Goal: Task Accomplishment & Management: Manage account settings

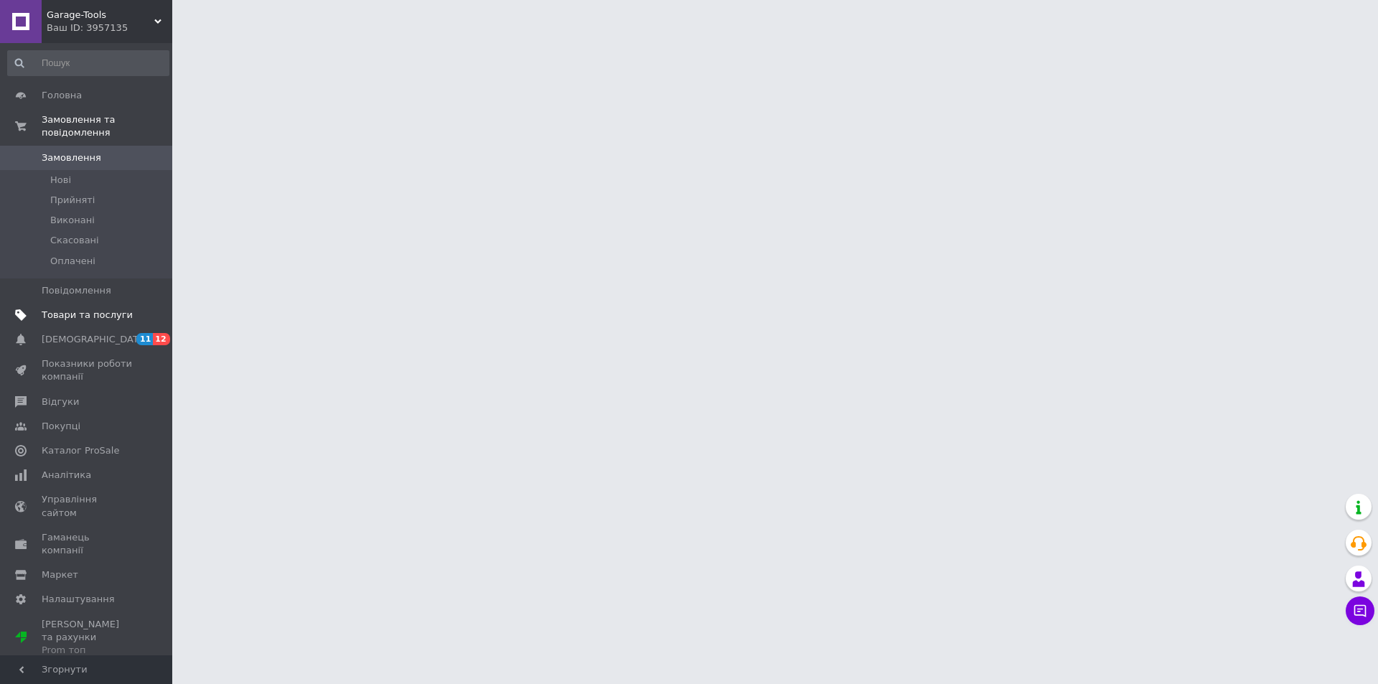
click at [114, 309] on span "Товари та послуги" at bounding box center [87, 315] width 91 height 13
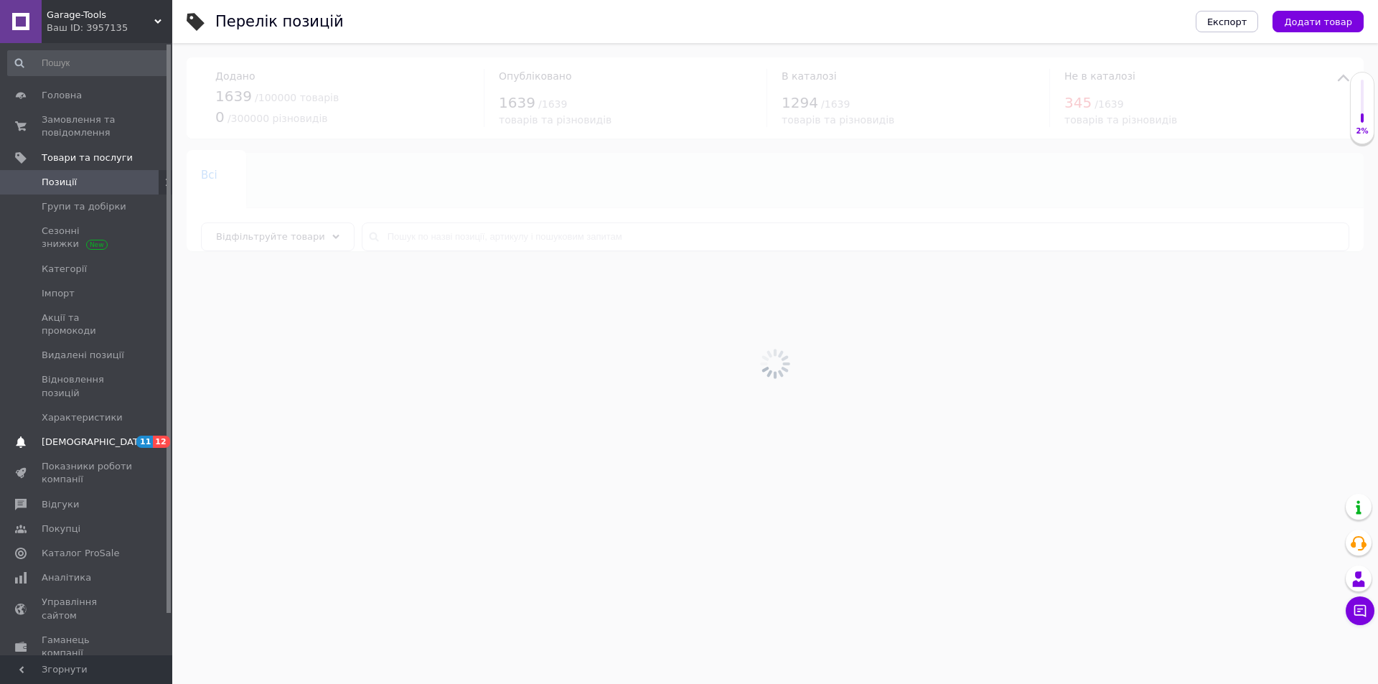
click at [120, 430] on link "[DEMOGRAPHIC_DATA] 11 12" at bounding box center [88, 442] width 177 height 24
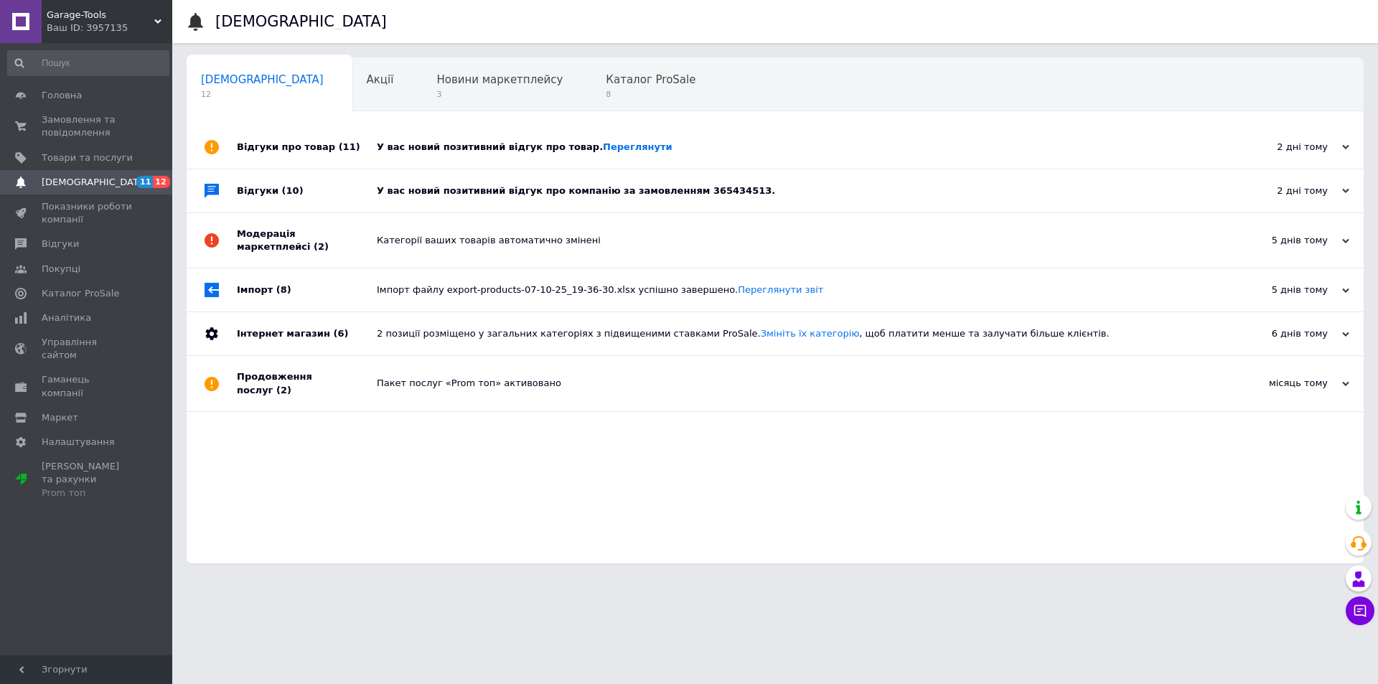
click at [363, 154] on div "Відгуки про товар (11)" at bounding box center [307, 147] width 140 height 43
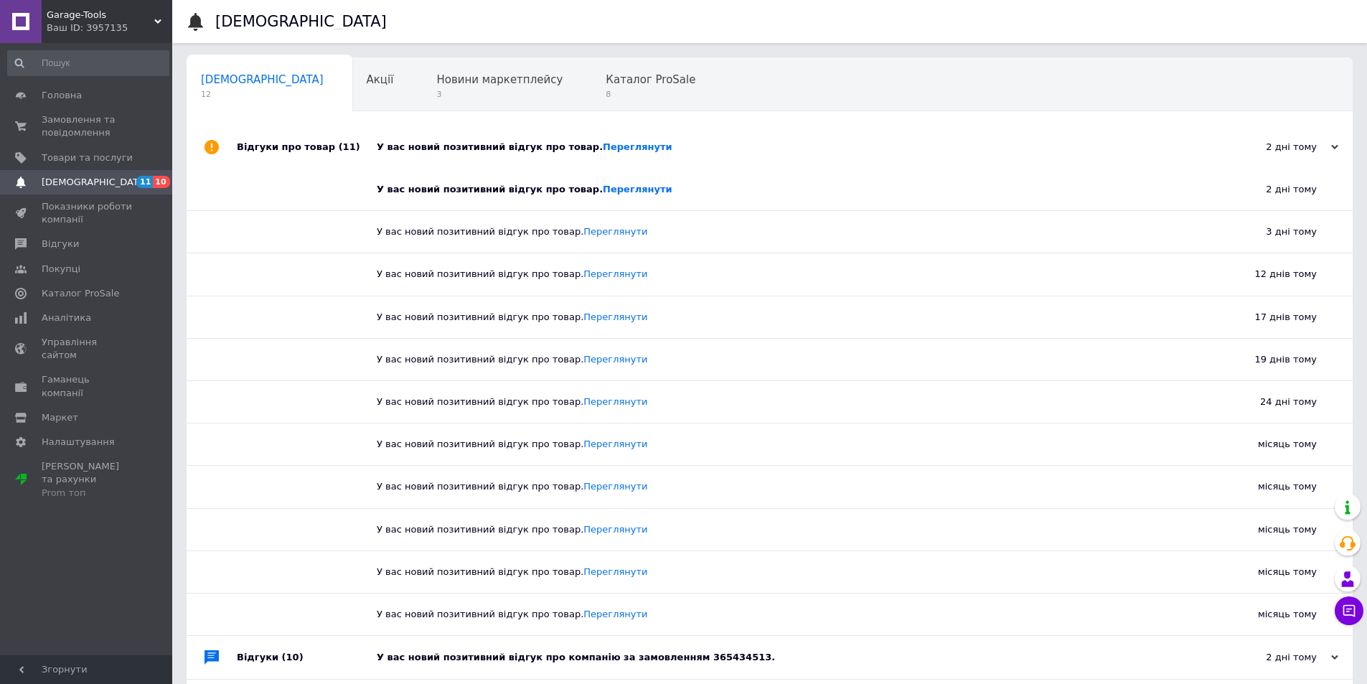
click at [304, 136] on div "Відгуки про товар (11)" at bounding box center [307, 147] width 140 height 43
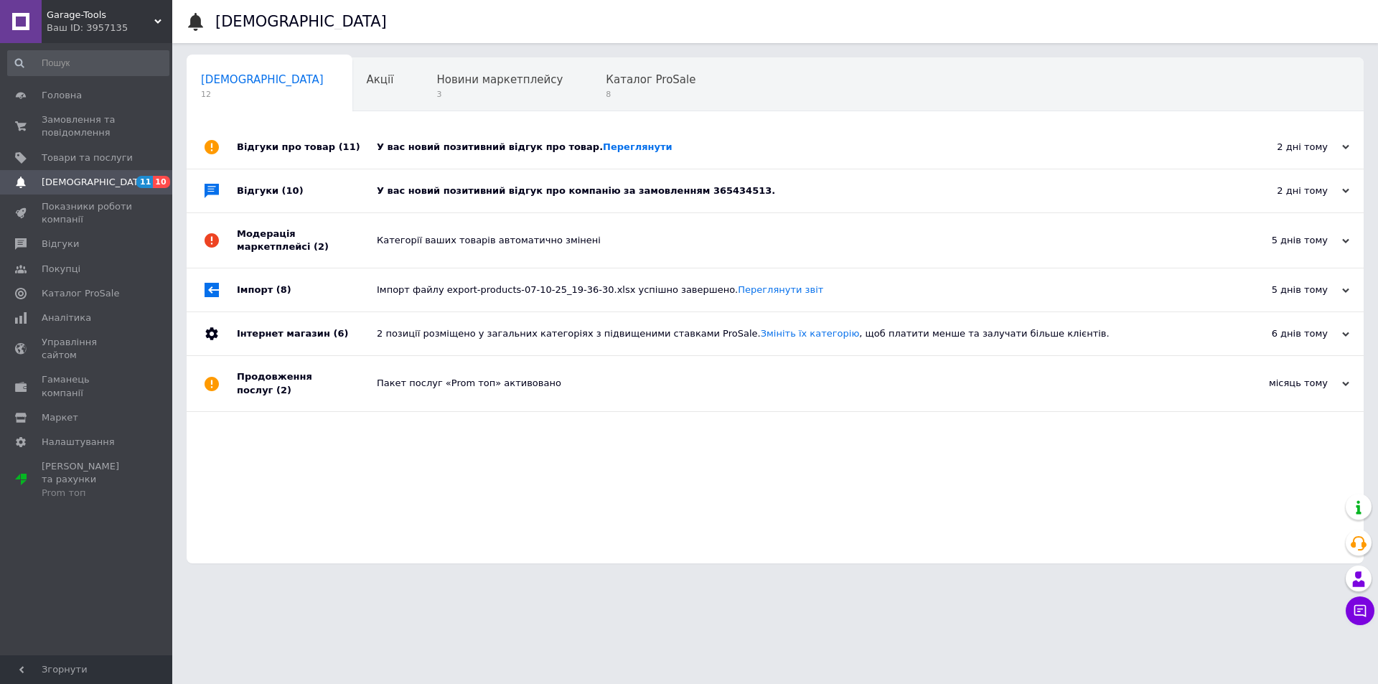
click at [317, 194] on div "Відгуки (10)" at bounding box center [307, 190] width 140 height 43
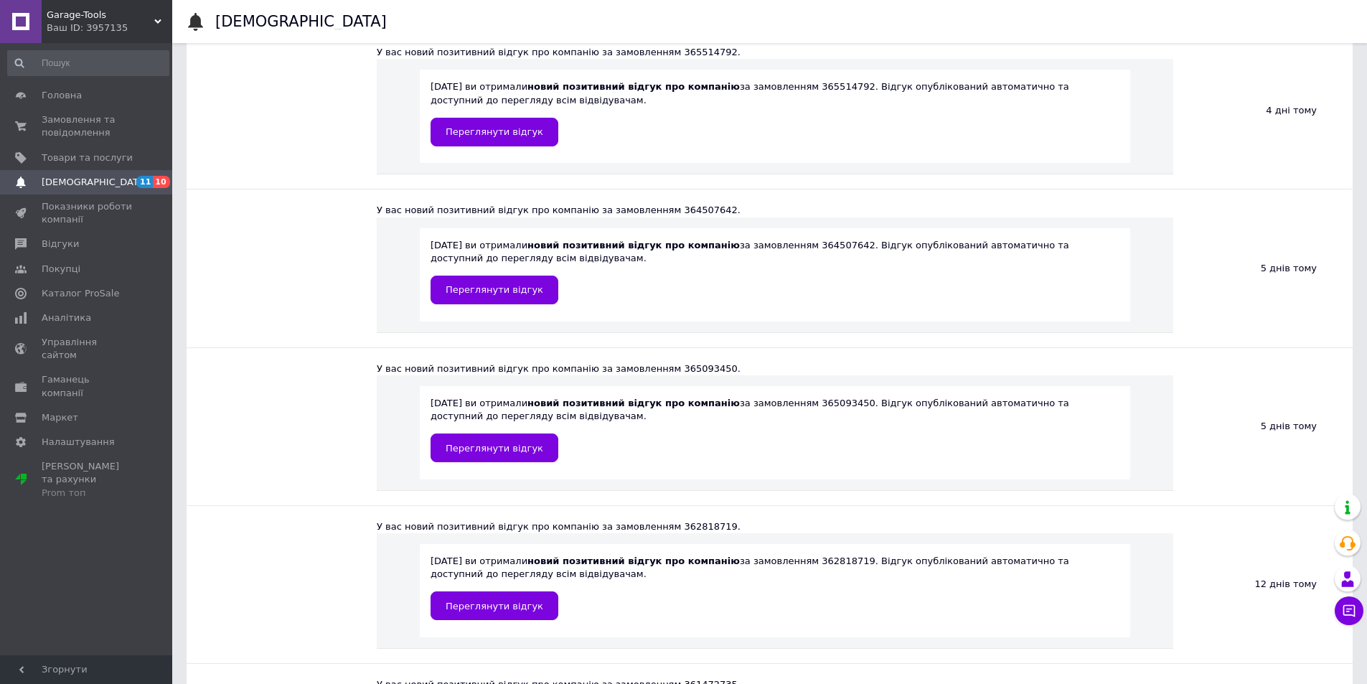
scroll to position [359, 0]
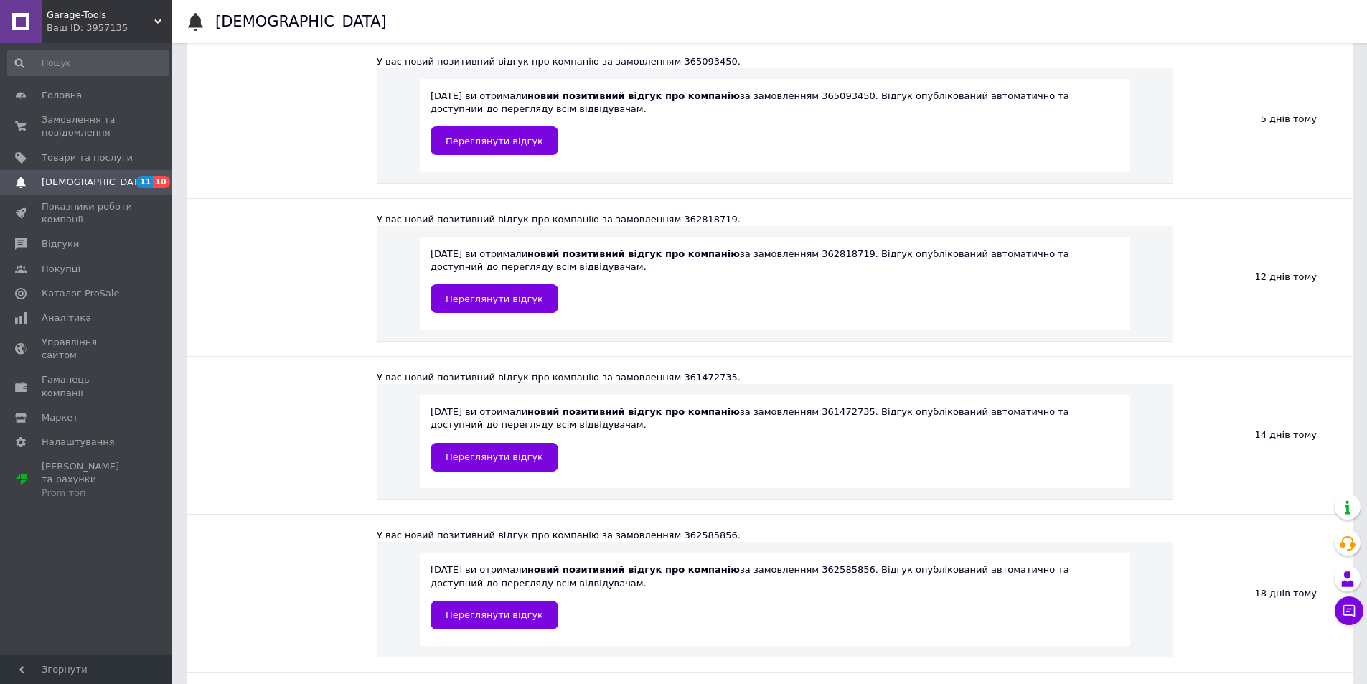
drag, startPoint x: 484, startPoint y: 611, endPoint x: 484, endPoint y: 584, distance: 27.3
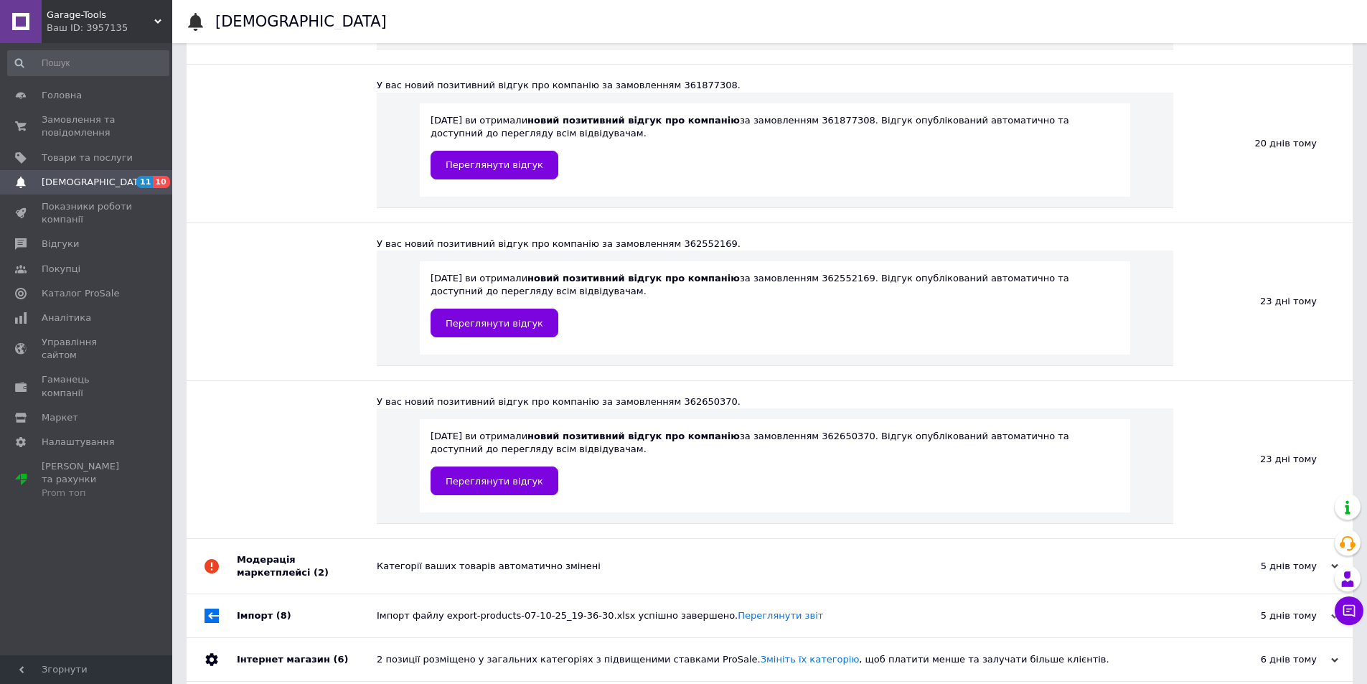
scroll to position [1292, 0]
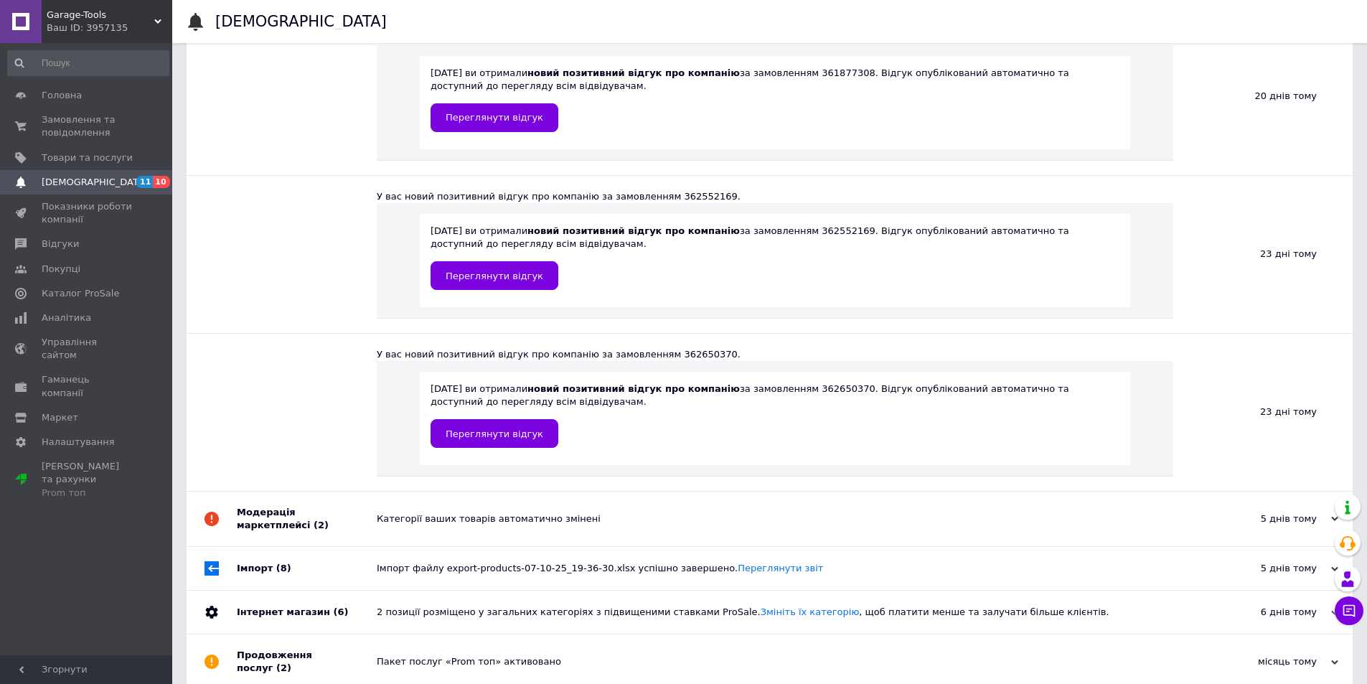
click at [339, 505] on div "Модерація маркетплейсі (2)" at bounding box center [307, 519] width 140 height 55
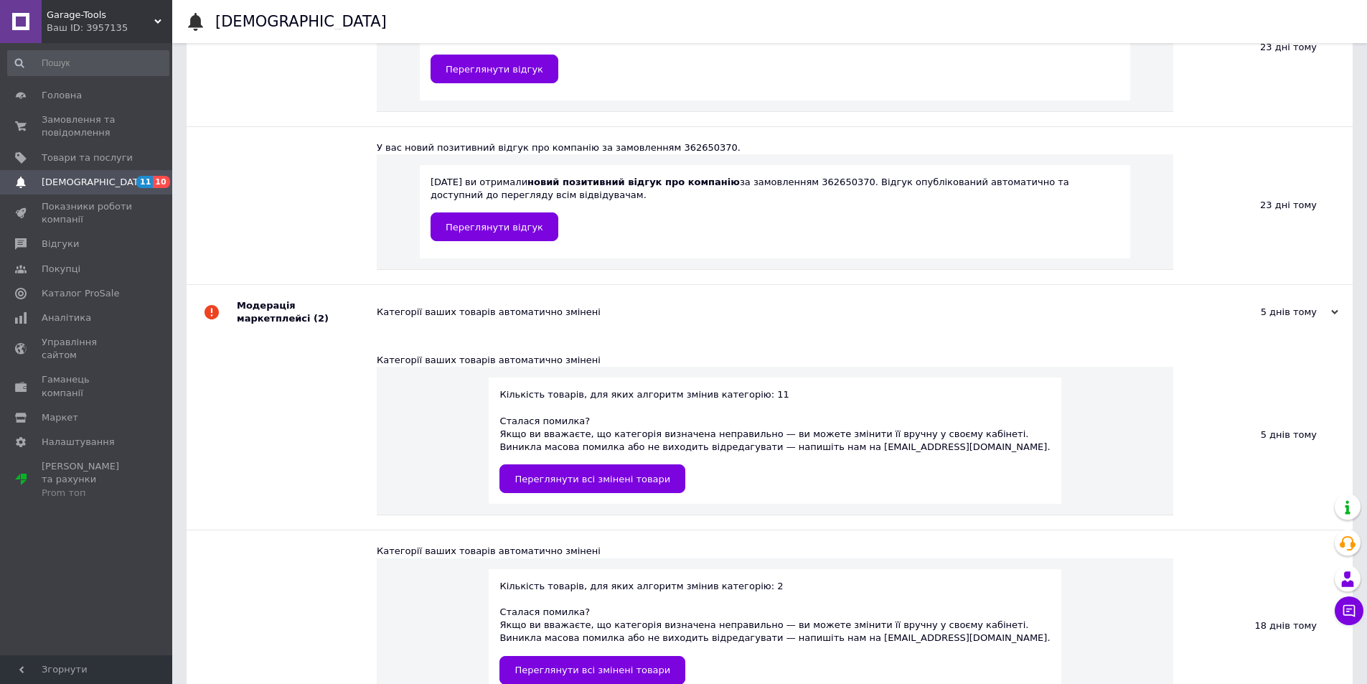
scroll to position [1516, 0]
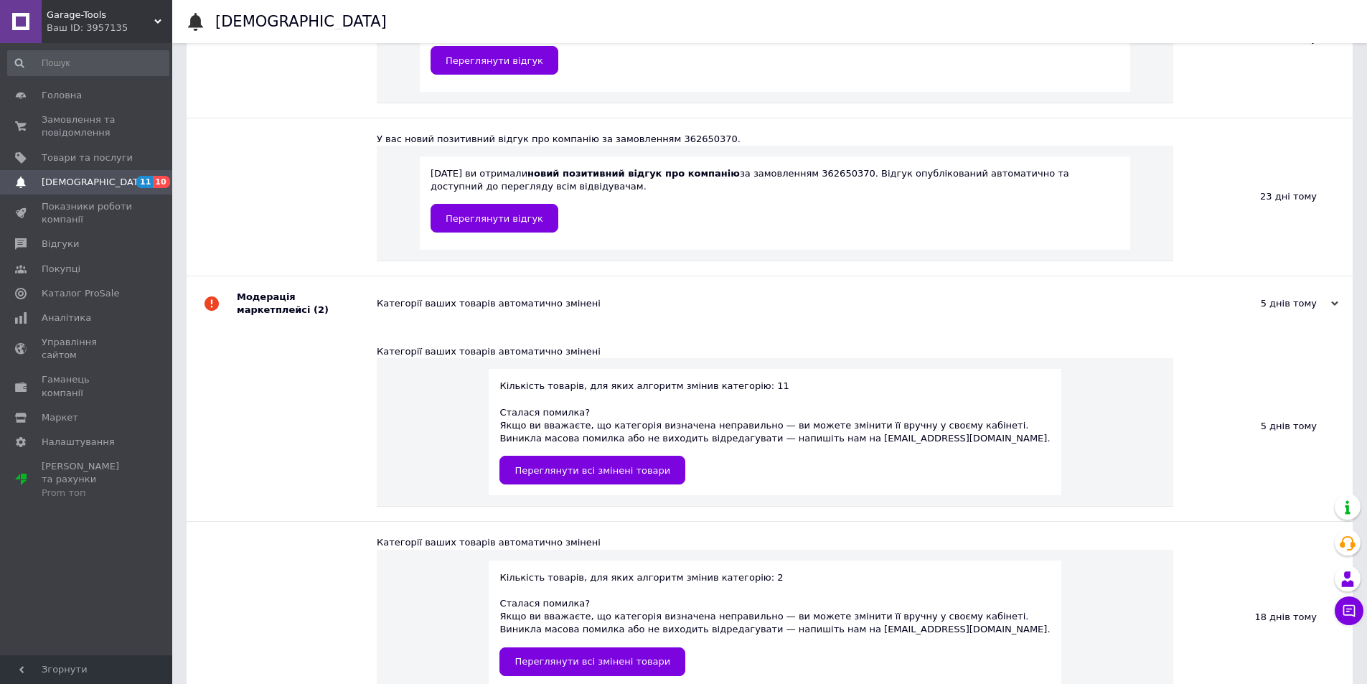
click at [330, 299] on div "Модерація маркетплейсі (2)" at bounding box center [307, 303] width 140 height 55
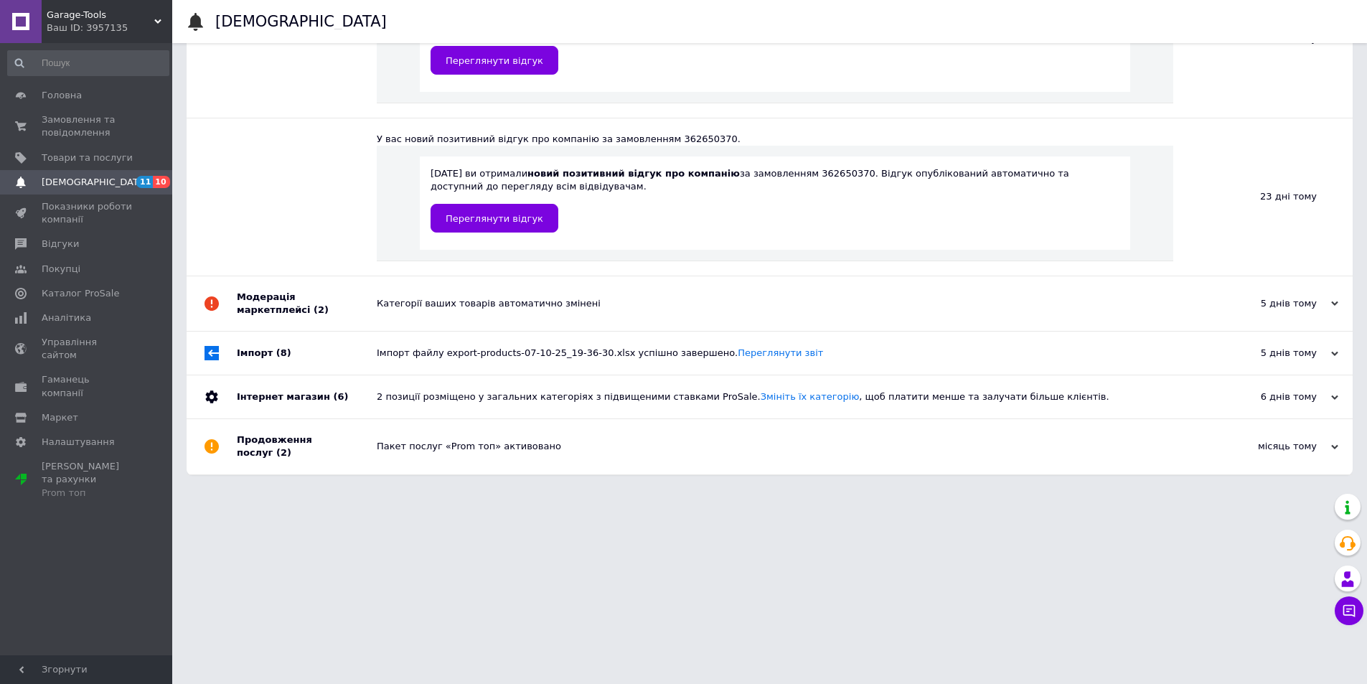
click at [330, 295] on div "Модерація маркетплейсі (2)" at bounding box center [307, 303] width 140 height 55
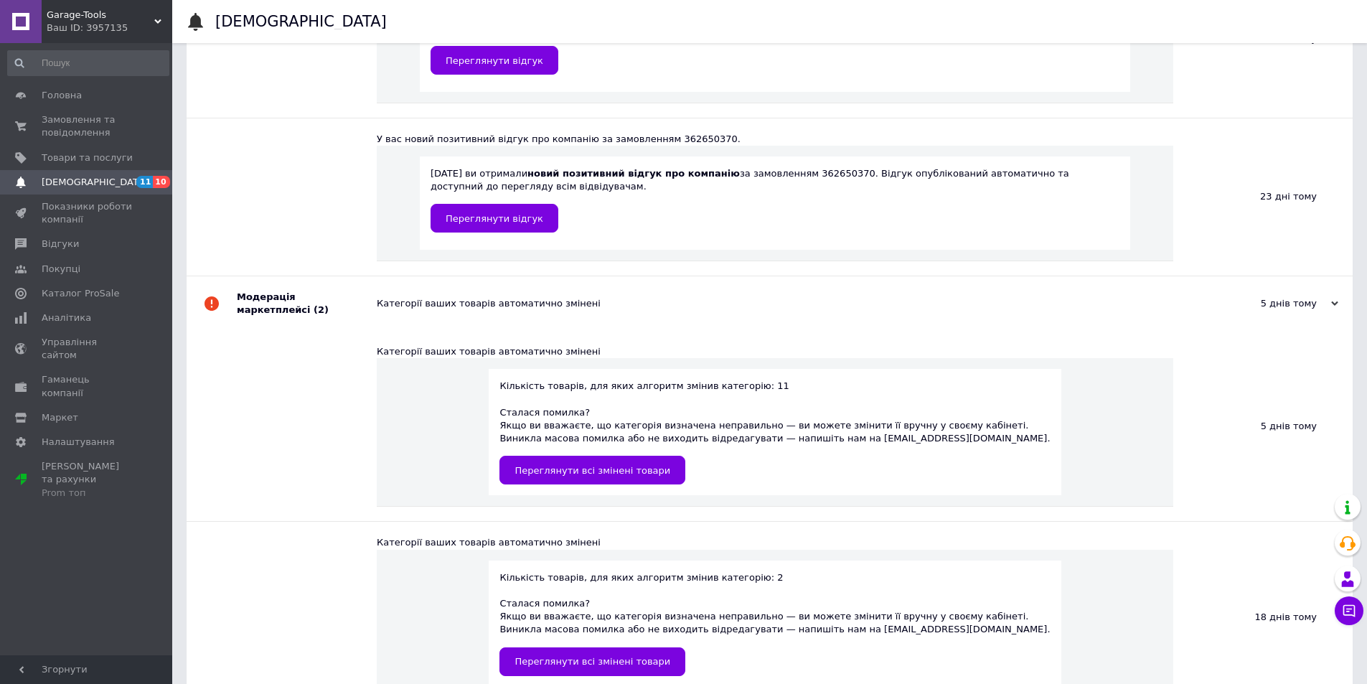
click at [330, 295] on div "Модерація маркетплейсі (2)" at bounding box center [307, 303] width 140 height 55
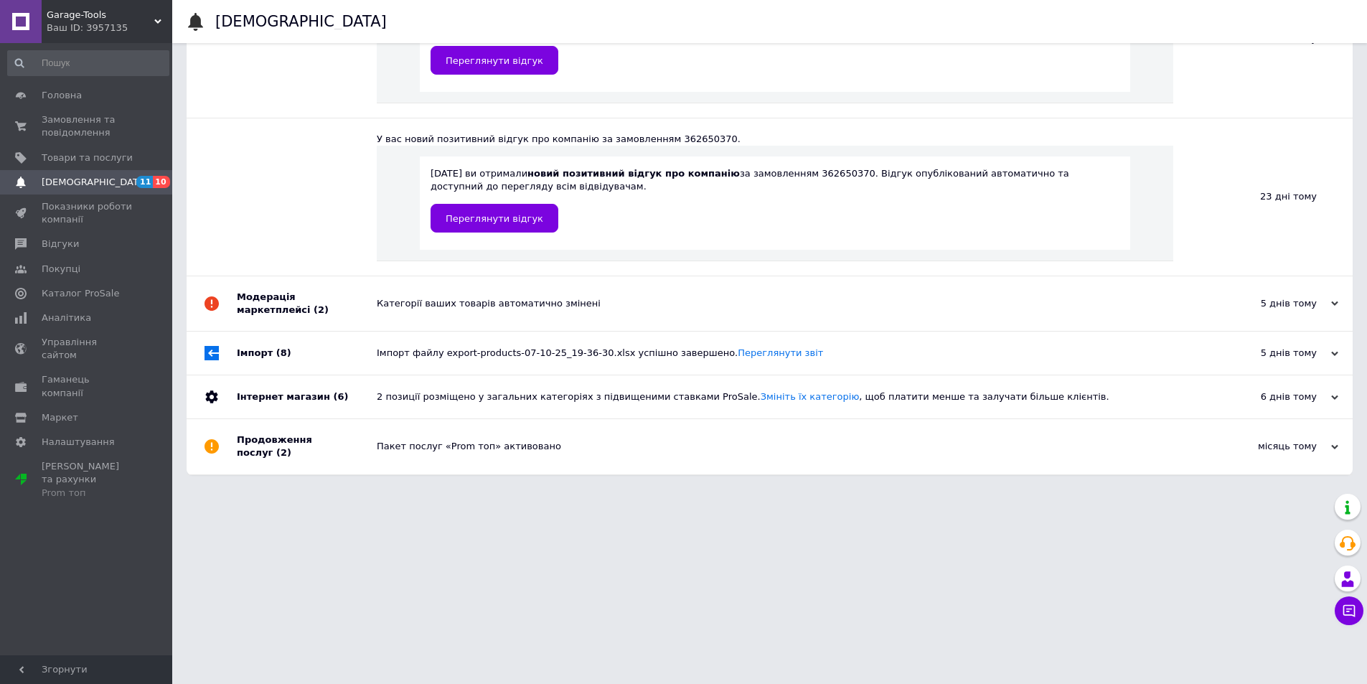
click at [382, 304] on div "Категорії ваших товарів автоматично змінені" at bounding box center [786, 303] width 818 height 13
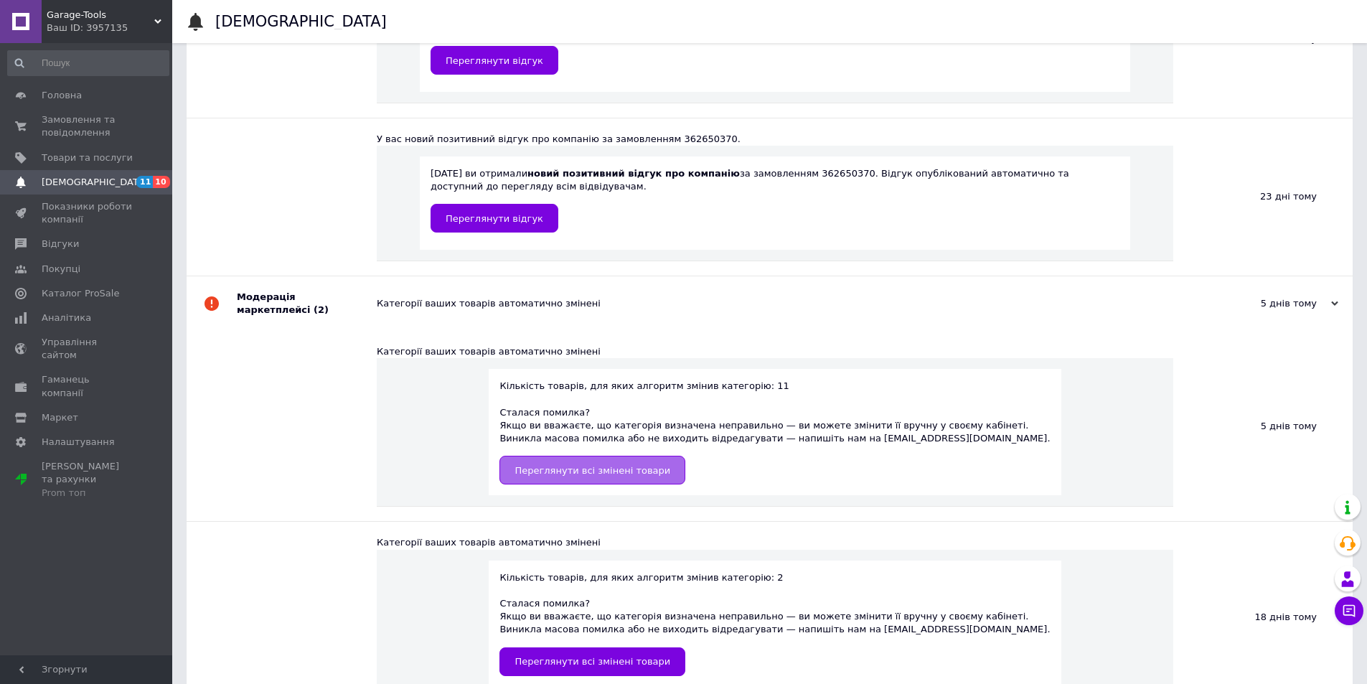
click at [619, 465] on span "Переглянути всі змінені товари" at bounding box center [593, 470] width 156 height 11
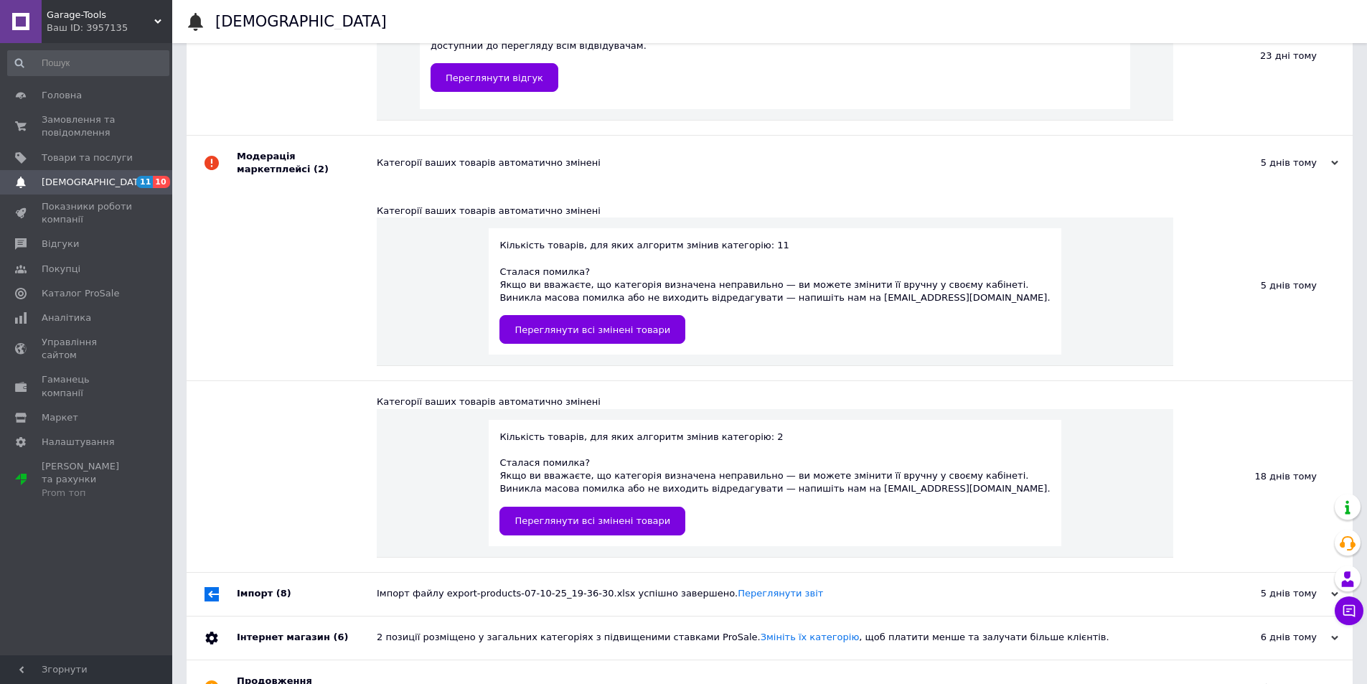
scroll to position [1683, 0]
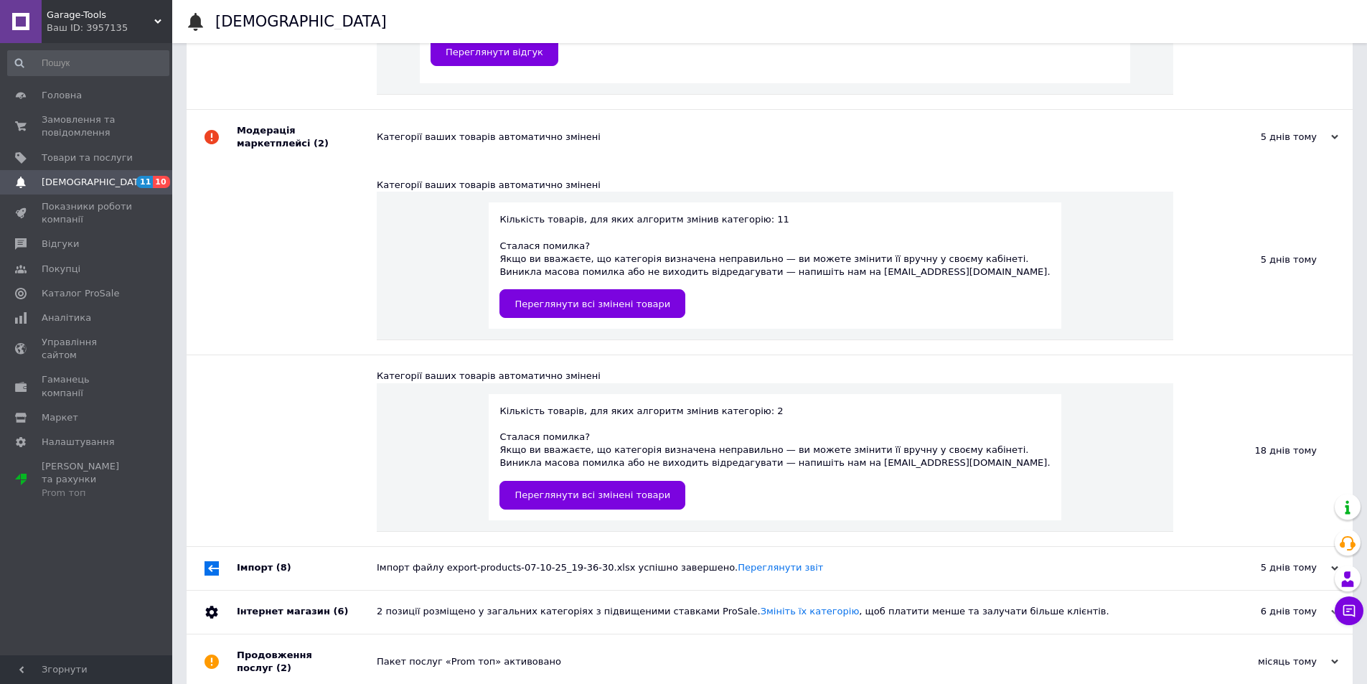
click at [337, 131] on div "Модерація маркетплейсі (2)" at bounding box center [307, 137] width 140 height 55
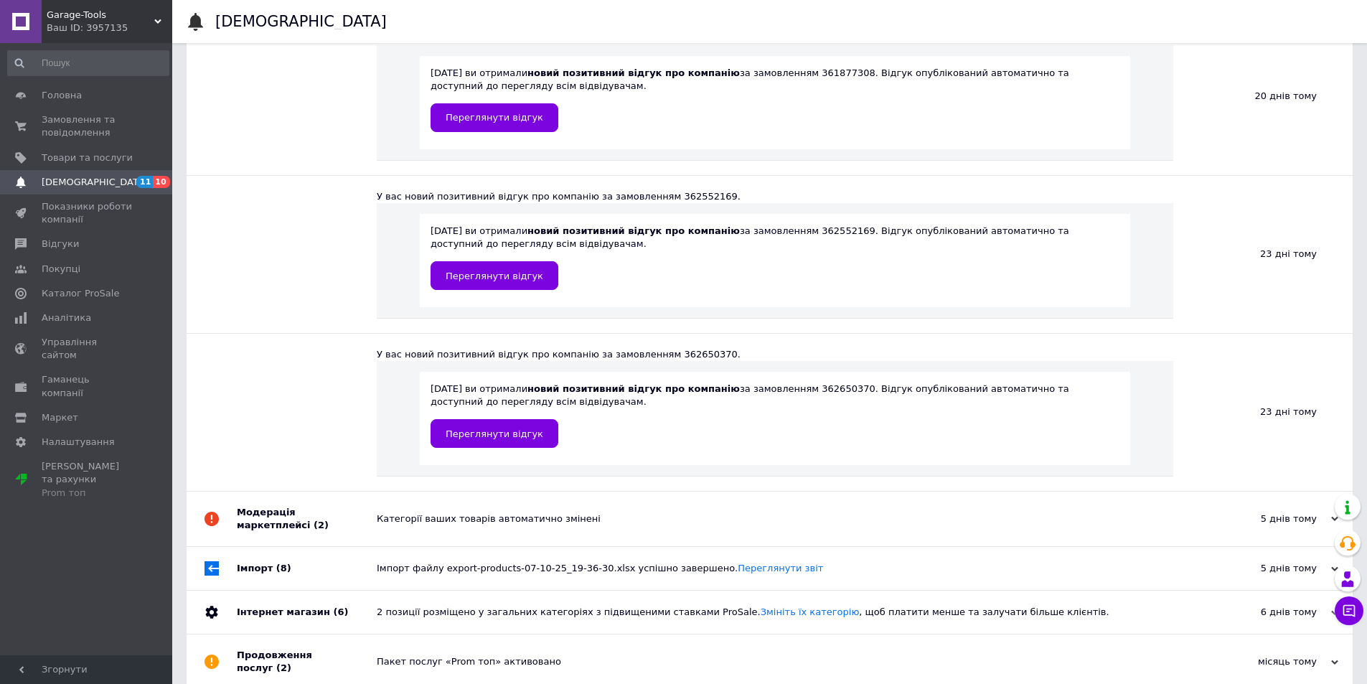
click at [404, 512] on div "Категорії ваших товарів автоматично змінені" at bounding box center [786, 518] width 818 height 13
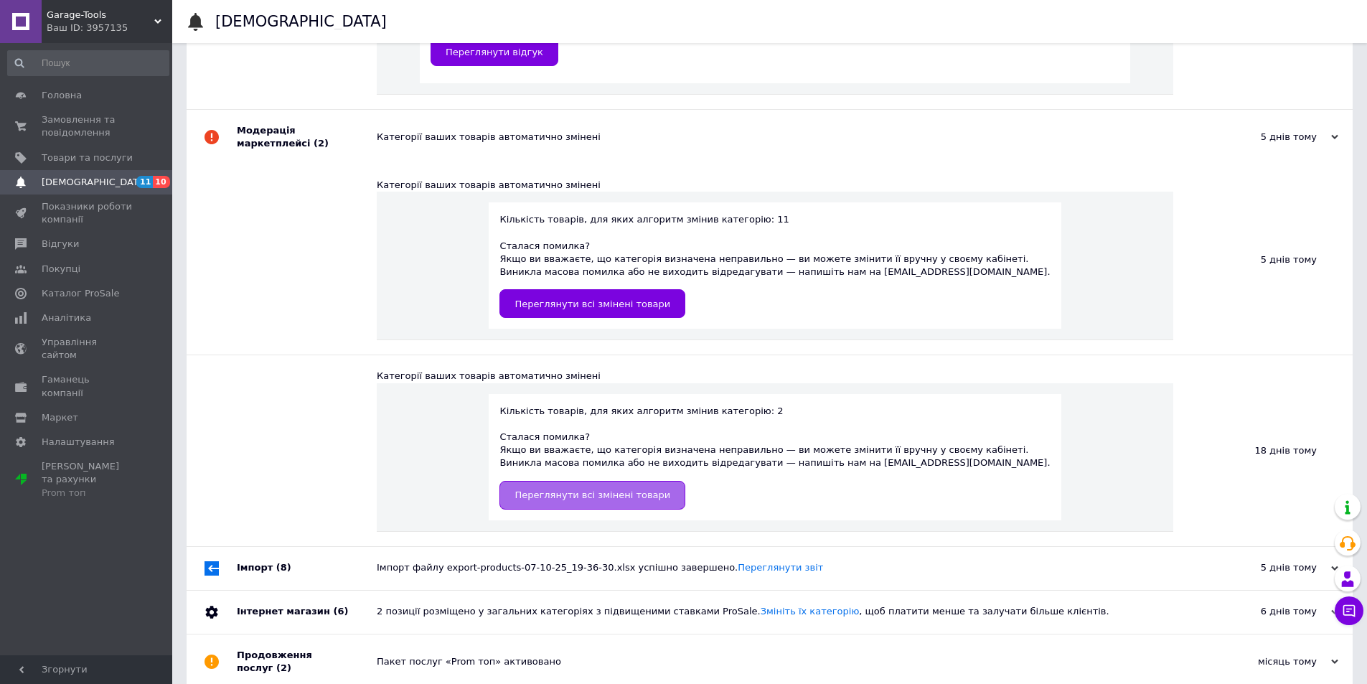
click at [665, 489] on span "Переглянути всі змінені товари" at bounding box center [593, 494] width 156 height 11
click at [370, 646] on div "Продовження послуг (2)" at bounding box center [307, 661] width 140 height 55
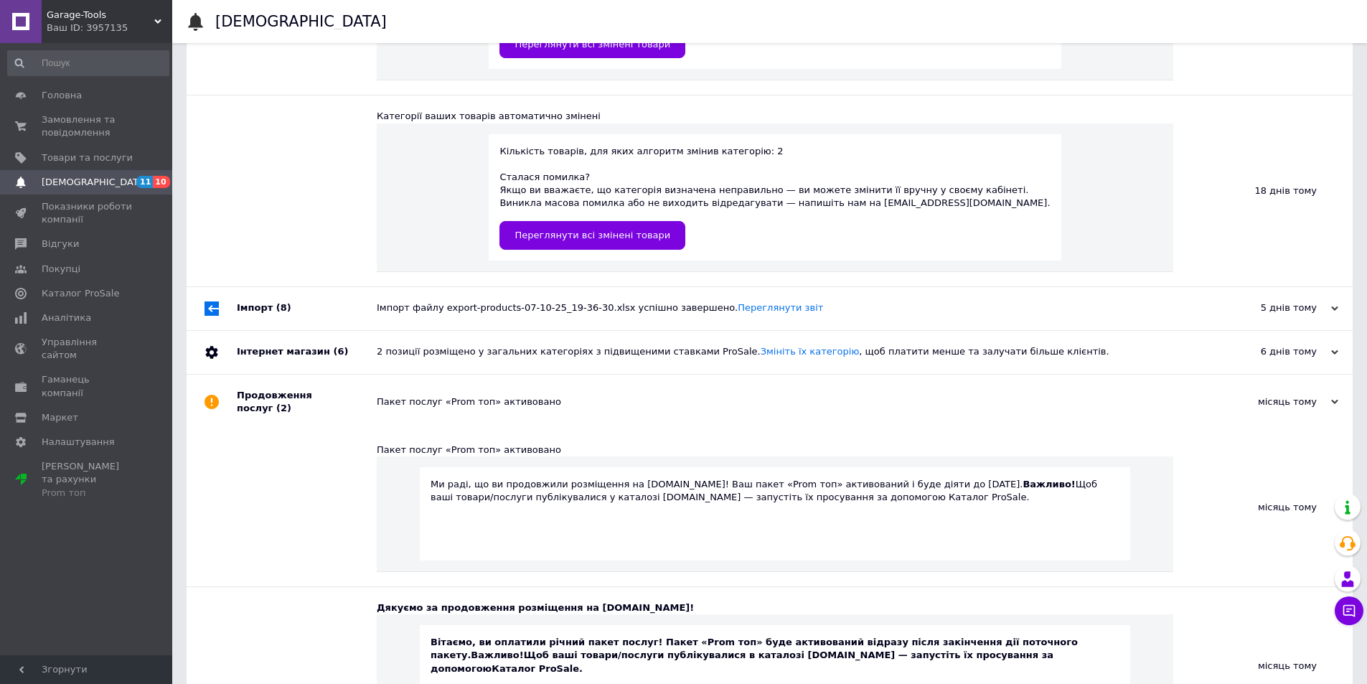
scroll to position [1998, 0]
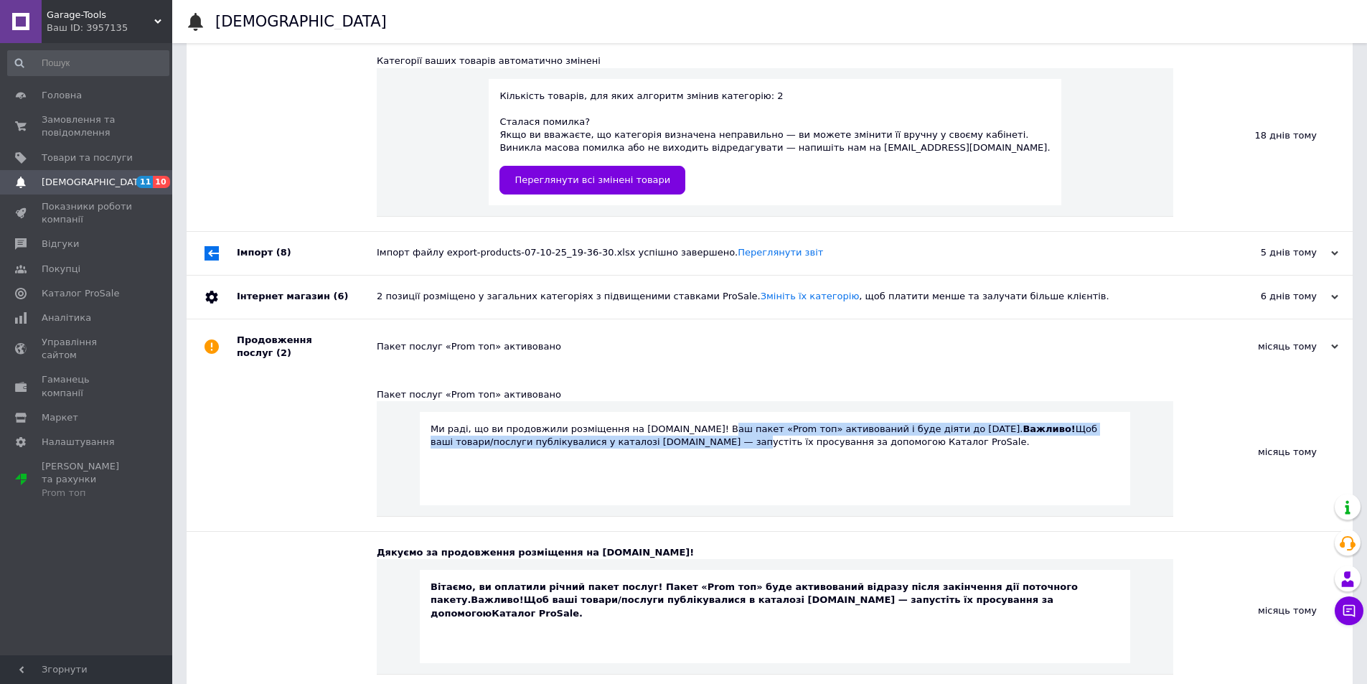
drag, startPoint x: 627, startPoint y: 418, endPoint x: 698, endPoint y: 413, distance: 70.5
click at [698, 423] on div "Ми раді, що ви продовжили розміщення на [DOMAIN_NAME]! Ваш пакет «Prom топ» акт…" at bounding box center [775, 436] width 689 height 26
click at [769, 423] on div "Ми раді, що ви продовжили розміщення на [DOMAIN_NAME]! Ваш пакет «Prom топ» акт…" at bounding box center [775, 436] width 689 height 26
click at [829, 423] on div "Ми раді, що ви продовжили розміщення на [DOMAIN_NAME]! Ваш пакет «Prom топ» акт…" at bounding box center [775, 436] width 689 height 26
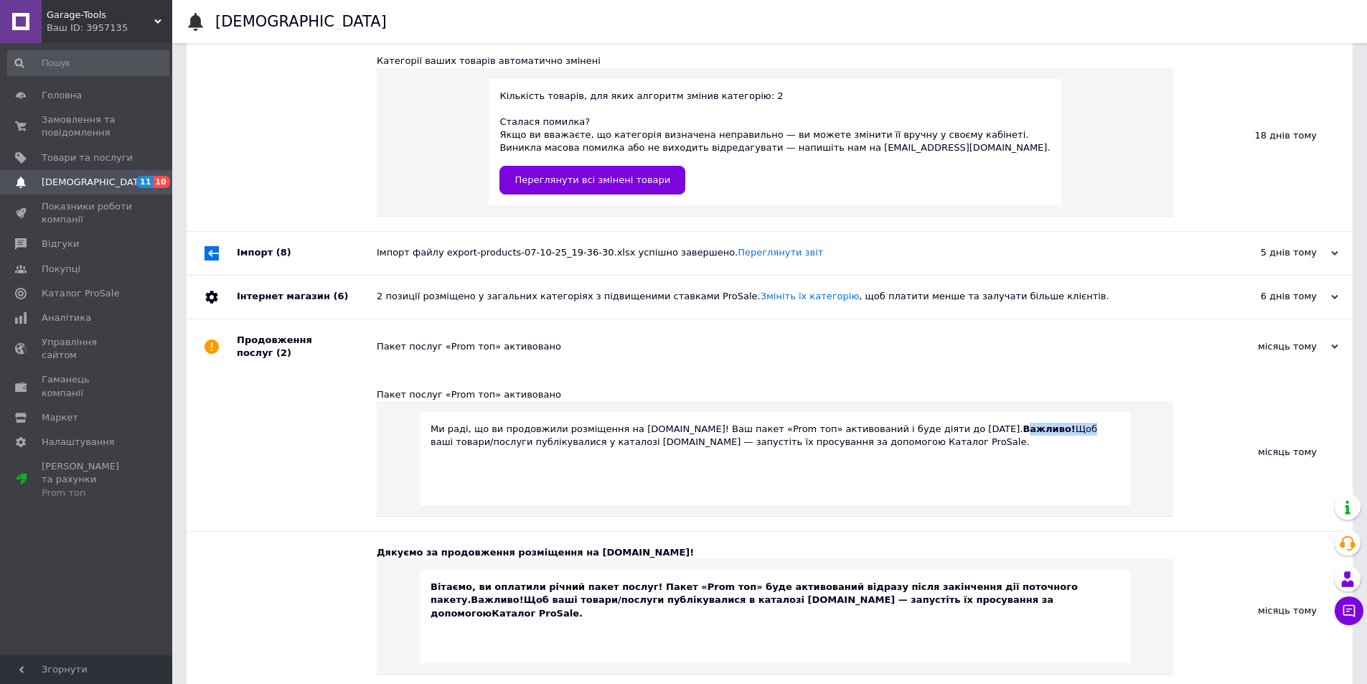
drag, startPoint x: 934, startPoint y: 412, endPoint x: 995, endPoint y: 412, distance: 60.3
click at [995, 423] on div "Ми раді, що ви продовжили розміщення на [DOMAIN_NAME]! Ваш пакет «Prom топ» акт…" at bounding box center [775, 436] width 689 height 26
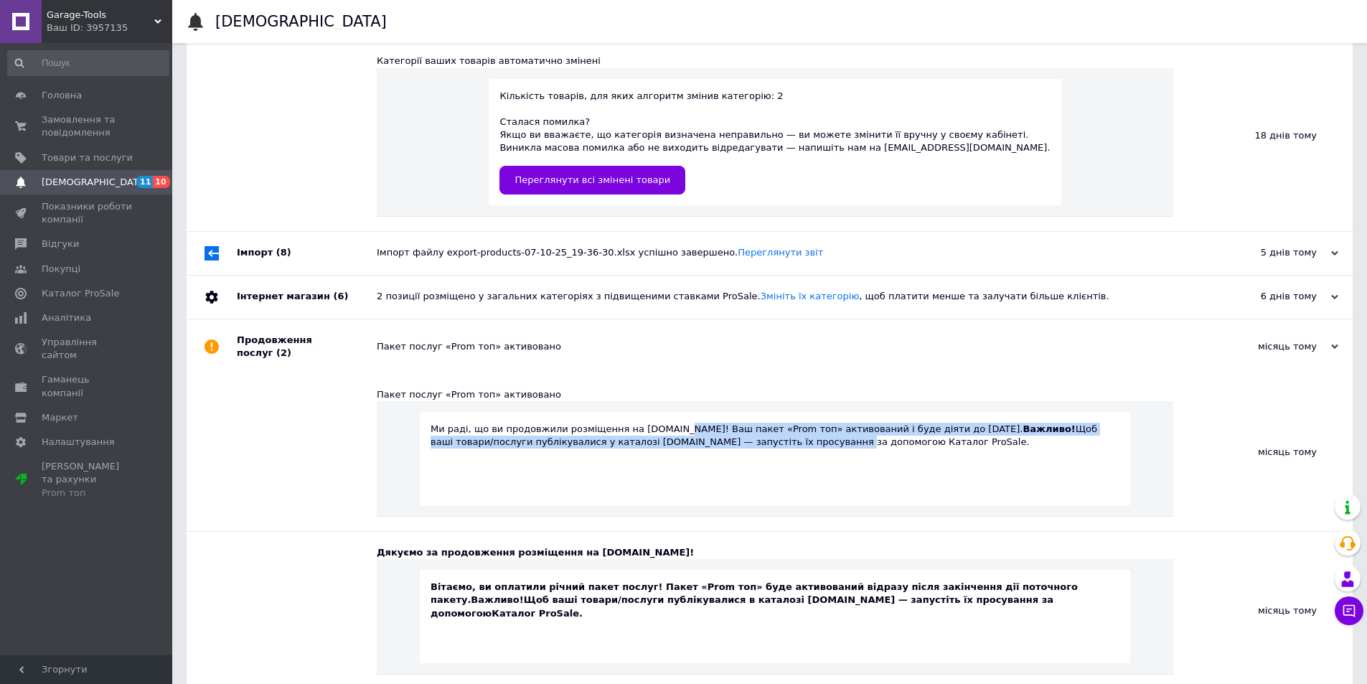
drag, startPoint x: 659, startPoint y: 405, endPoint x: 718, endPoint y: 426, distance: 62.9
click at [715, 425] on div "Ми раді, що ви продовжили розміщення на [DOMAIN_NAME]! Ваш пакет «Prom топ» акт…" at bounding box center [775, 436] width 689 height 26
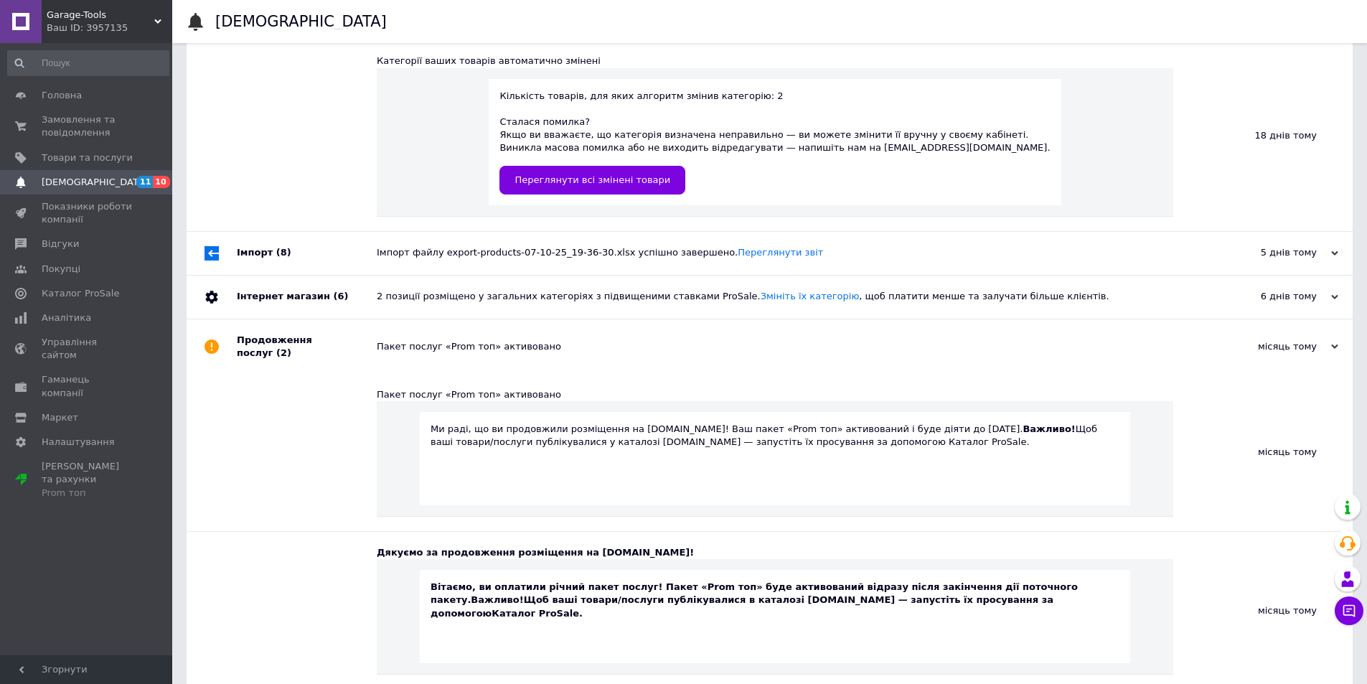
click at [721, 426] on div "Ми раді, що ви продовжили розміщення на [DOMAIN_NAME]! Ваш пакет «Prom топ» акт…" at bounding box center [775, 436] width 689 height 26
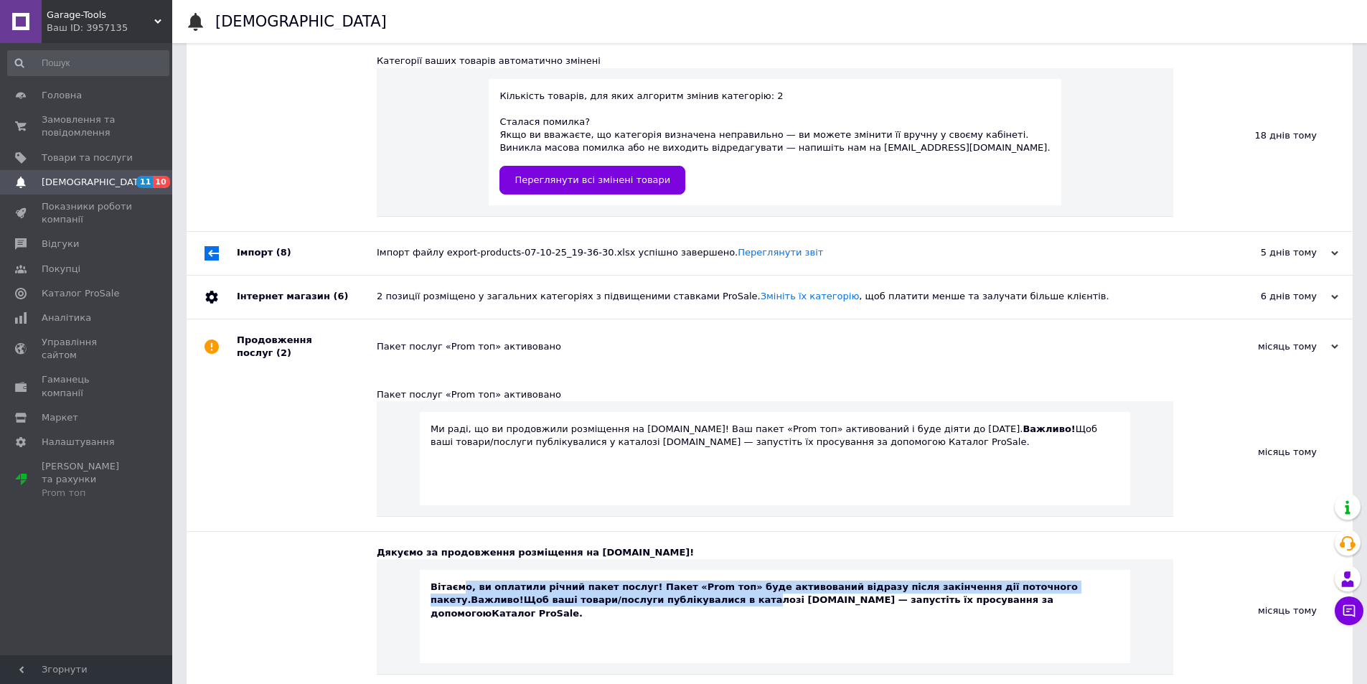
drag, startPoint x: 457, startPoint y: 568, endPoint x: 612, endPoint y: 581, distance: 155.6
click at [606, 582] on div "Вітаємо, ви оплатили річний пакет послуг! Пакет «Prom топ» буде активований від…" at bounding box center [775, 600] width 689 height 39
click at [81, 298] on span "Каталог ProSale" at bounding box center [81, 293] width 78 height 13
